Goal: Check status: Check status

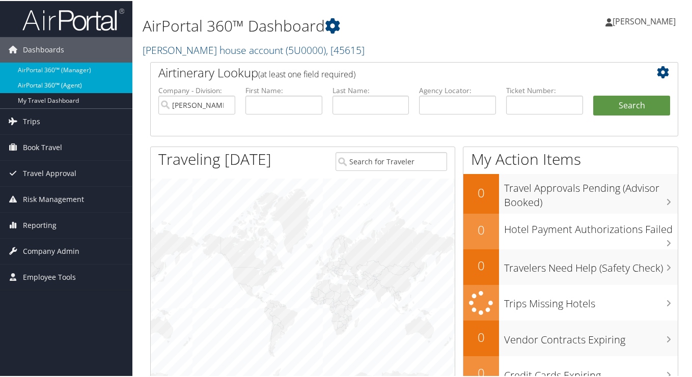
click at [53, 90] on link "AirPortal 360™ (Agent)" at bounding box center [66, 84] width 132 height 15
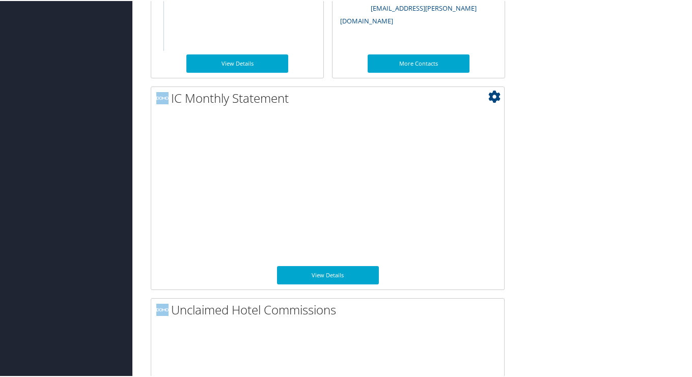
scroll to position [665, 0]
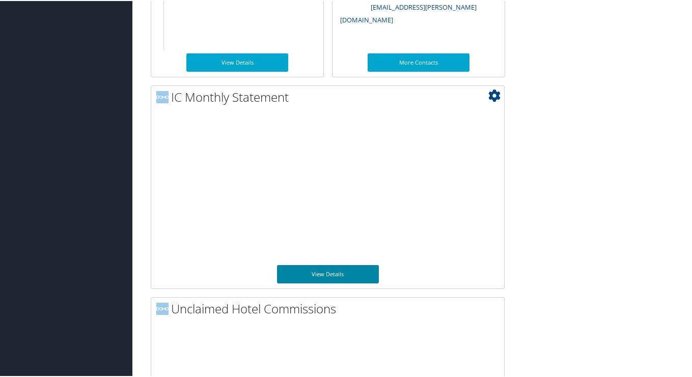
click at [355, 275] on link "View Details" at bounding box center [328, 273] width 102 height 18
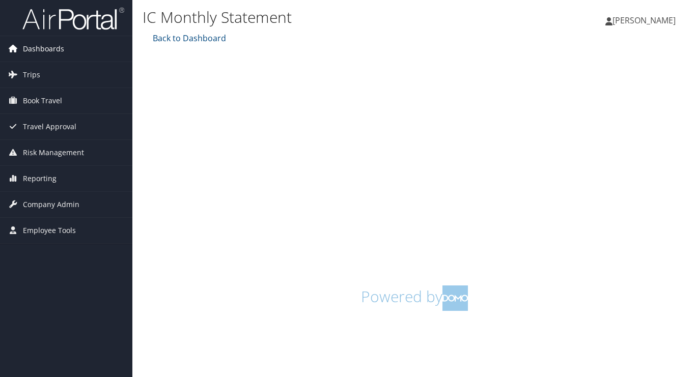
click at [44, 52] on span "Dashboards" at bounding box center [43, 48] width 41 height 25
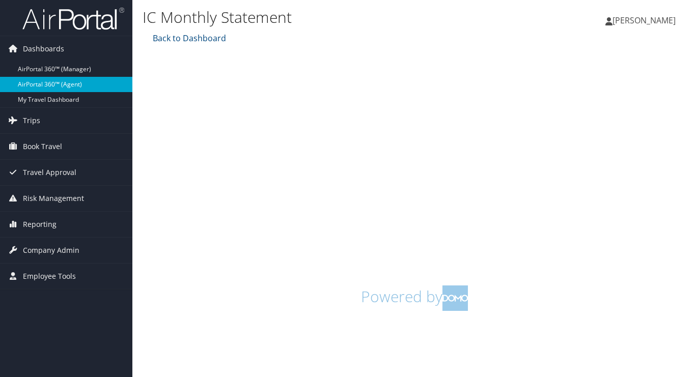
click at [50, 83] on link "AirPortal 360™ (Agent)" at bounding box center [66, 84] width 132 height 15
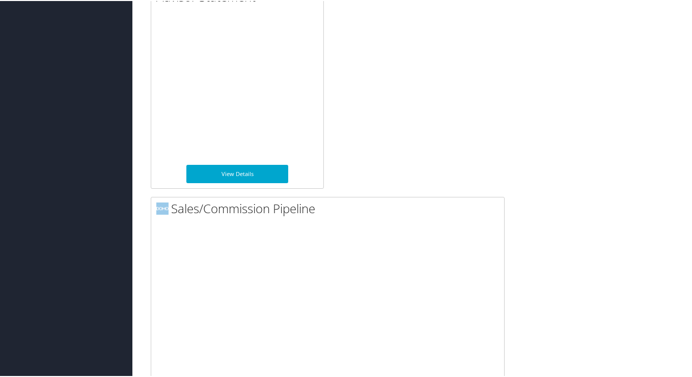
scroll to position [1218, 0]
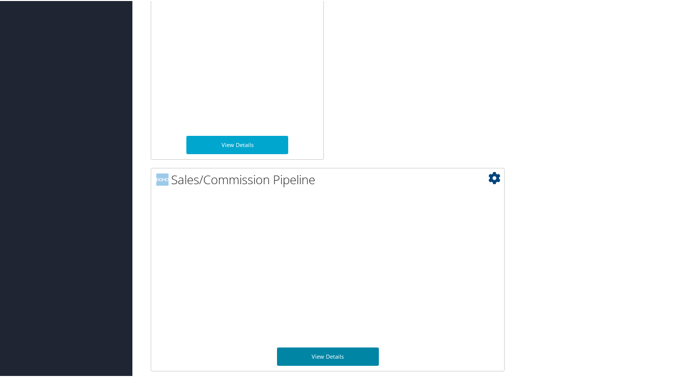
click at [339, 358] on link "View Details" at bounding box center [328, 356] width 102 height 18
